Goal: Task Accomplishment & Management: Use online tool/utility

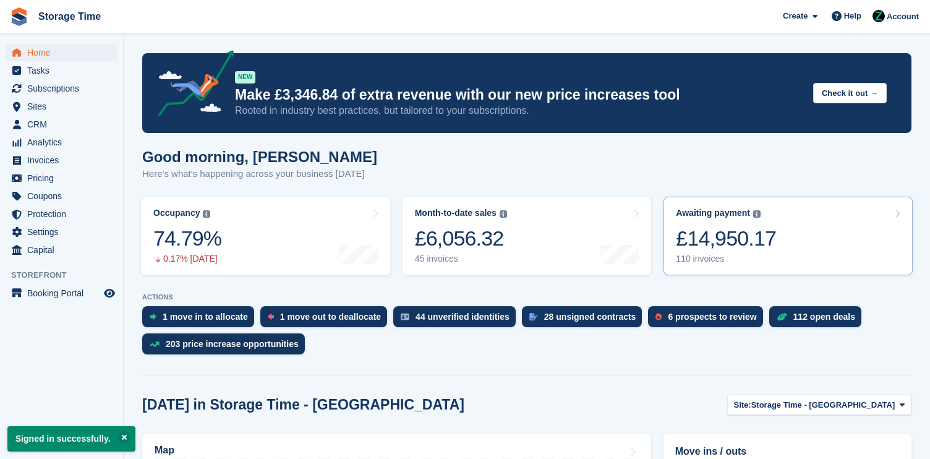
click at [720, 226] on div "£14,950.17" at bounding box center [726, 238] width 100 height 25
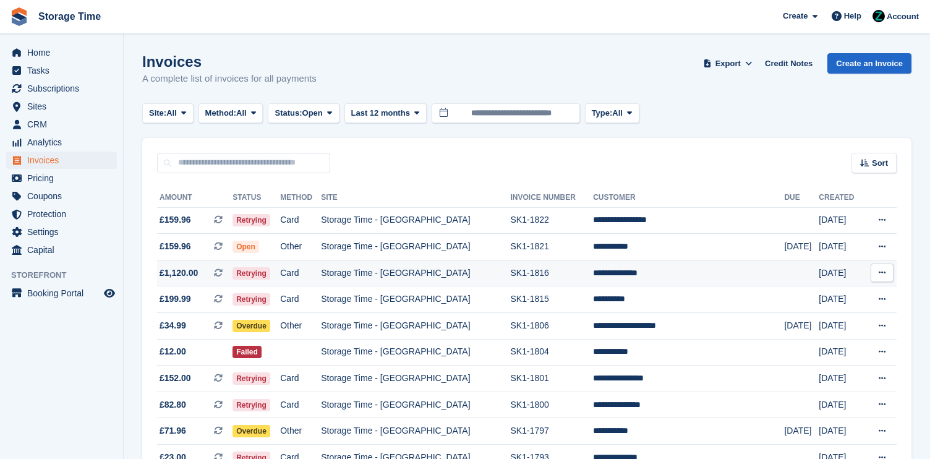
click at [565, 267] on td "SK1-1816" at bounding box center [552, 273] width 83 height 27
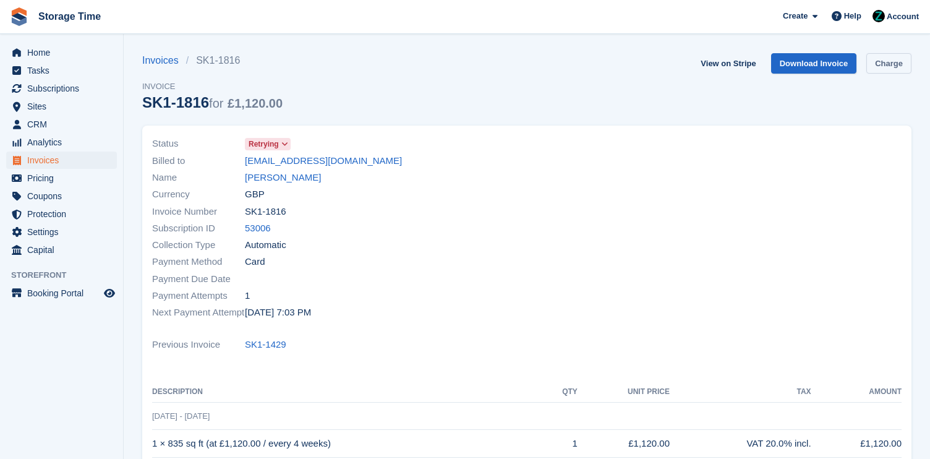
click at [879, 60] on link "Charge" at bounding box center [888, 63] width 45 height 20
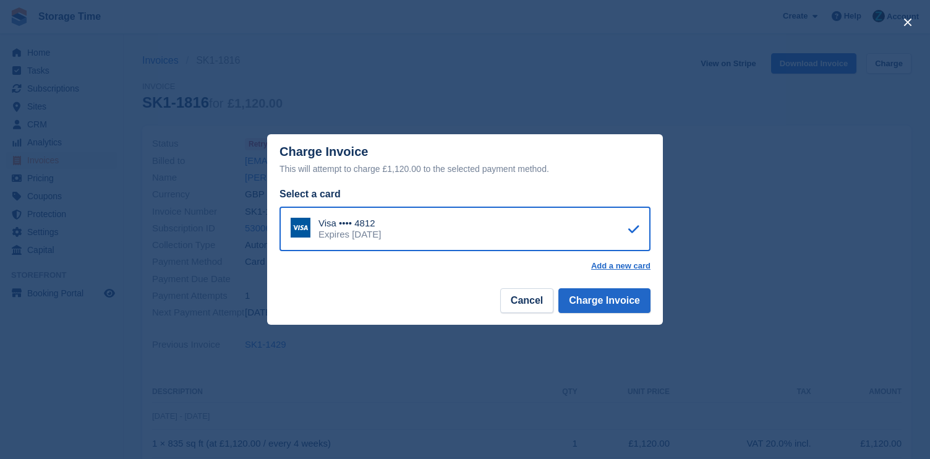
click at [620, 318] on footer "Cancel Charge Invoice" at bounding box center [465, 305] width 396 height 39
click at [623, 304] on button "Charge Invoice" at bounding box center [604, 300] width 92 height 25
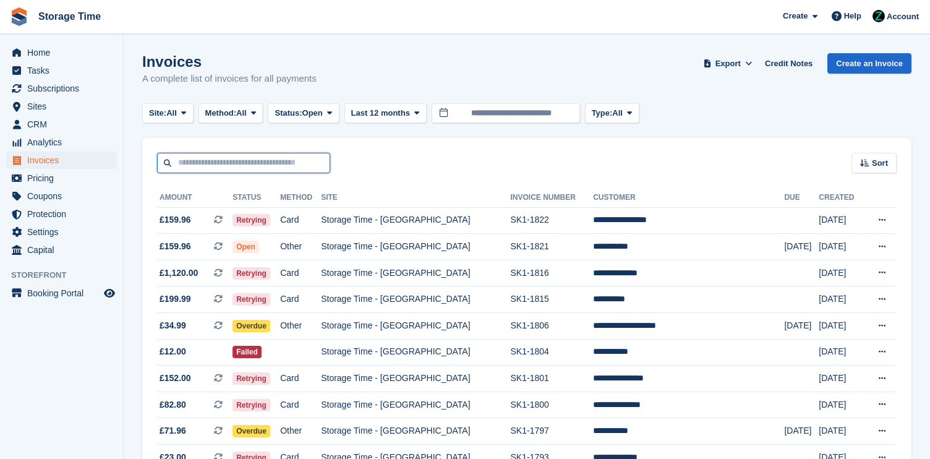
click at [258, 159] on input "text" at bounding box center [243, 163] width 173 height 20
type input "****"
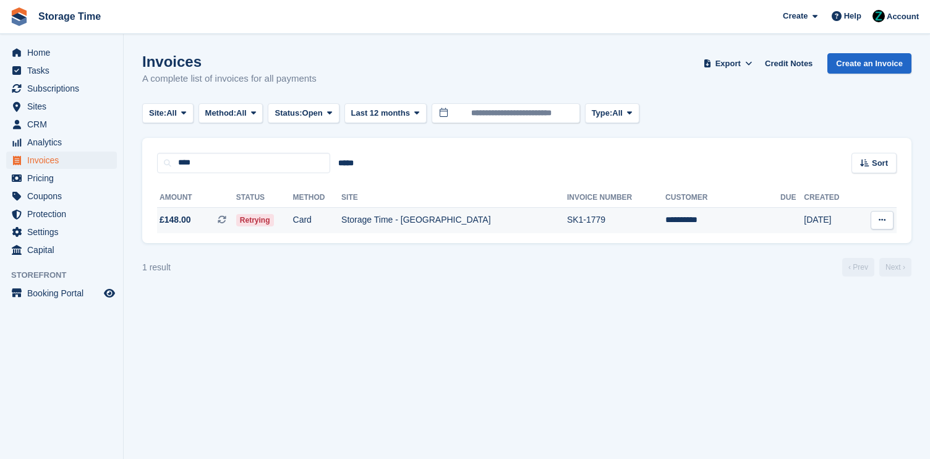
click at [342, 216] on td "Card" at bounding box center [317, 220] width 49 height 26
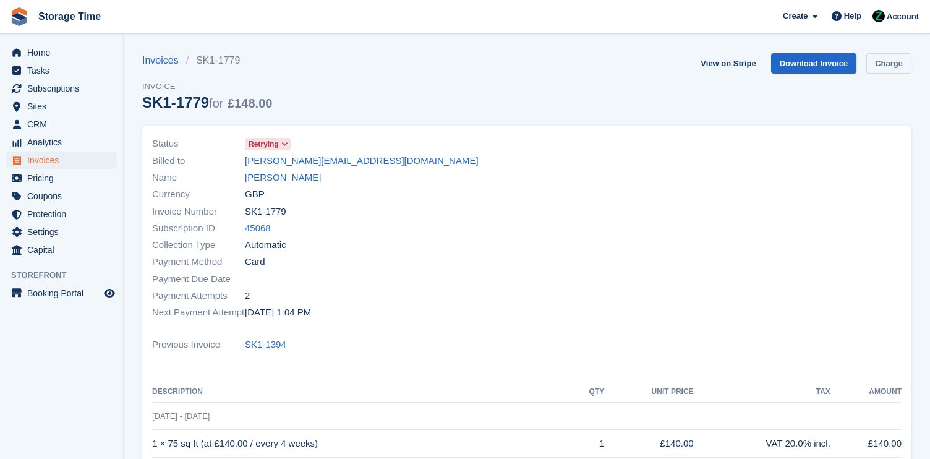
click at [879, 59] on link "Charge" at bounding box center [888, 63] width 45 height 20
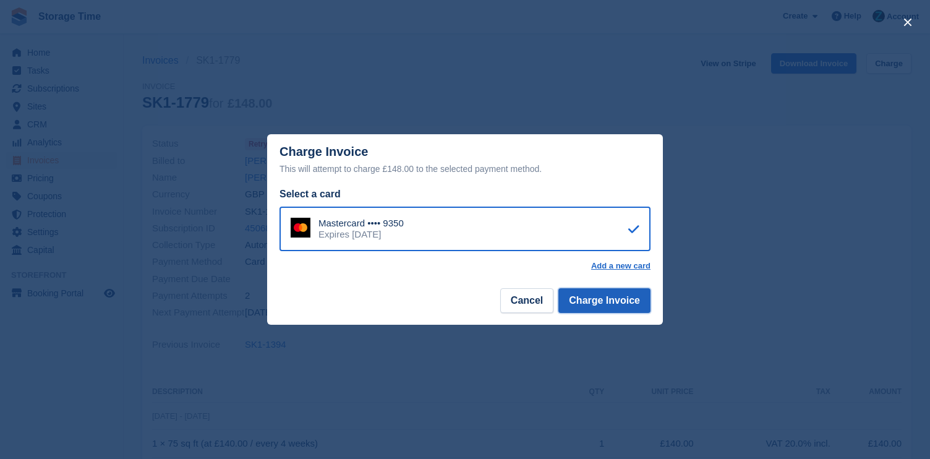
click at [629, 304] on button "Charge Invoice" at bounding box center [604, 300] width 92 height 25
